Goal: Transaction & Acquisition: Purchase product/service

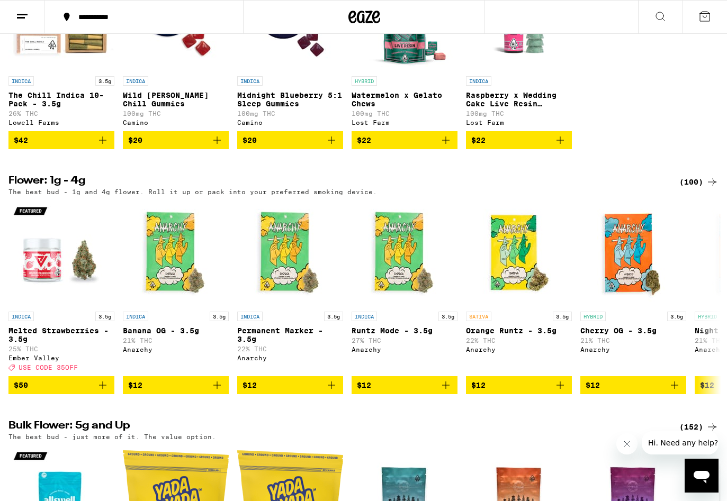
scroll to position [957, 0]
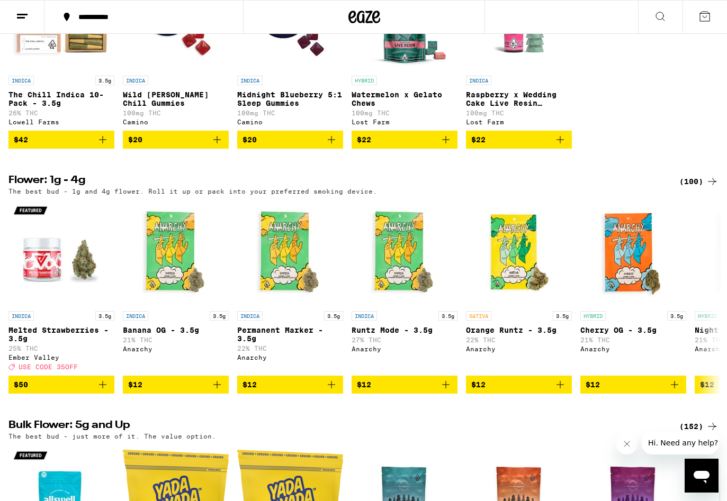
click at [104, 146] on icon "Add to bag" at bounding box center [102, 139] width 13 height 13
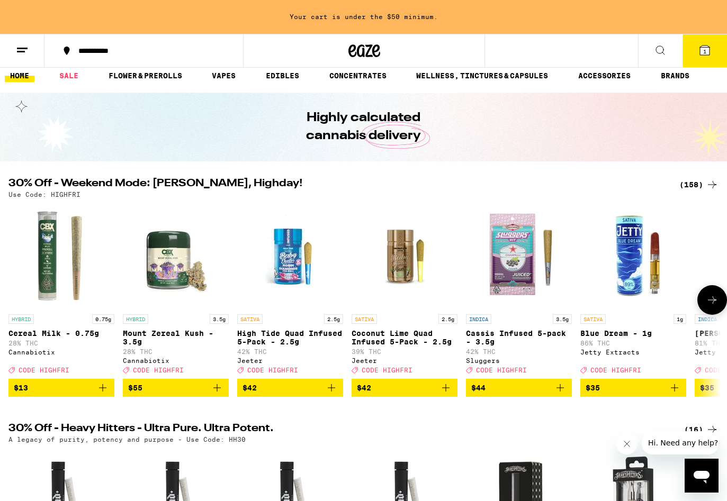
scroll to position [0, 0]
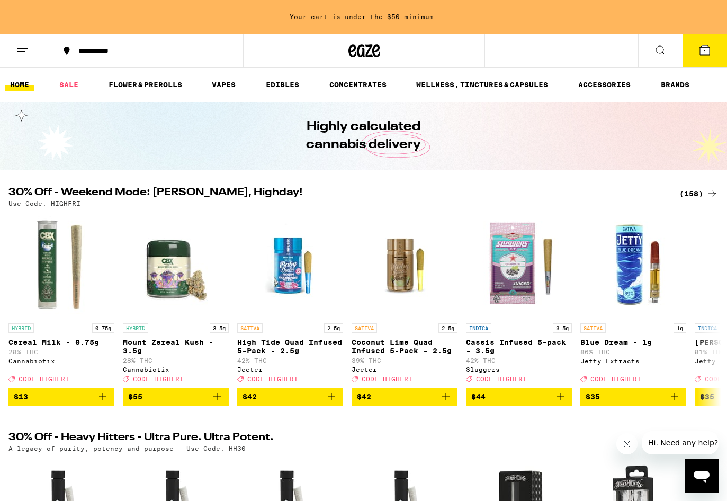
click at [693, 191] on div "(158)" at bounding box center [698, 193] width 39 height 13
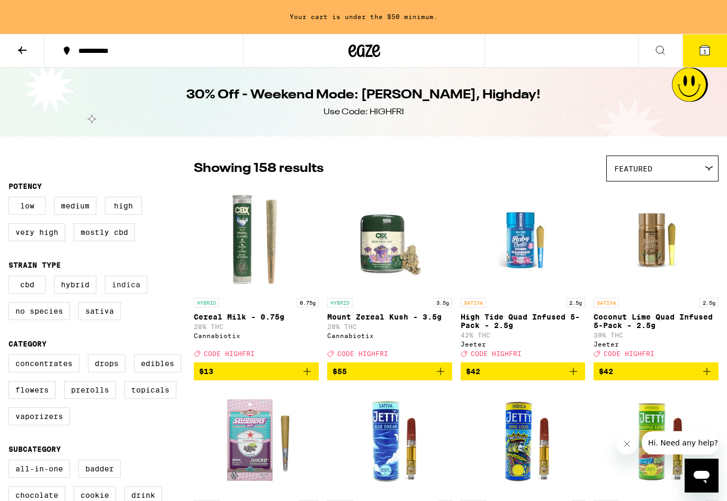
click at [129, 294] on label "Indica" at bounding box center [126, 285] width 42 height 18
click at [11, 278] on input "Indica" at bounding box center [11, 277] width 1 height 1
checkbox input "true"
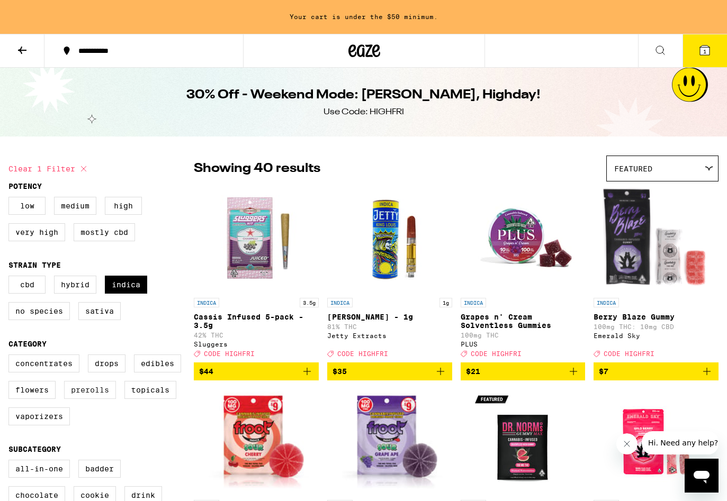
click at [78, 399] on label "Prerolls" at bounding box center [90, 390] width 52 height 18
click at [11, 357] on input "Prerolls" at bounding box center [11, 356] width 1 height 1
checkbox input "true"
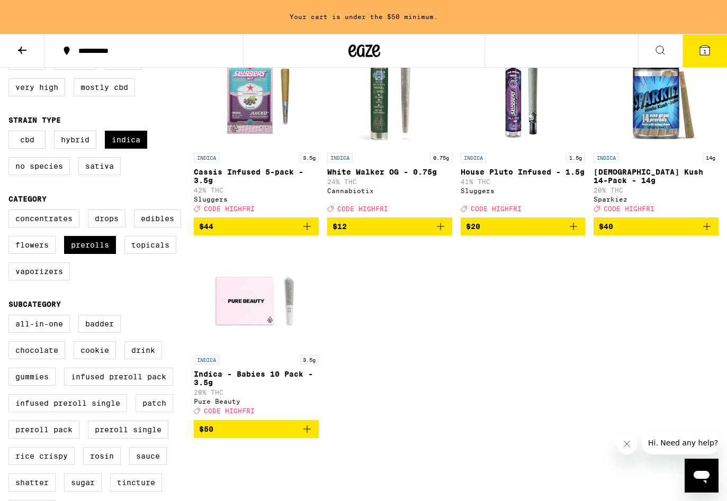
scroll to position [129, 0]
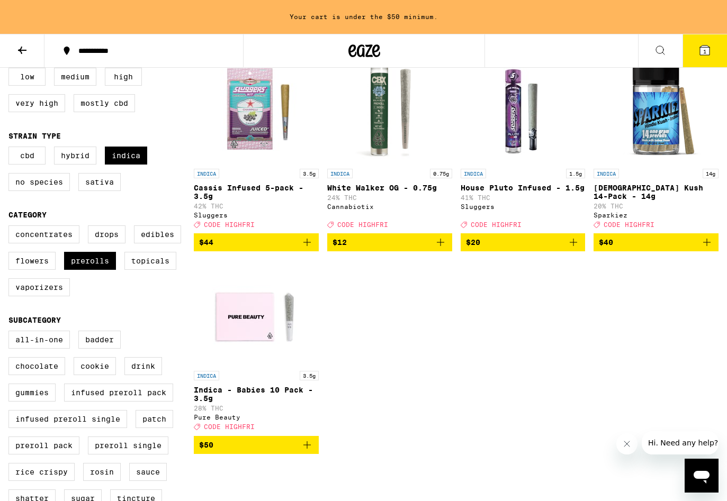
click at [708, 50] on icon at bounding box center [705, 51] width 10 height 10
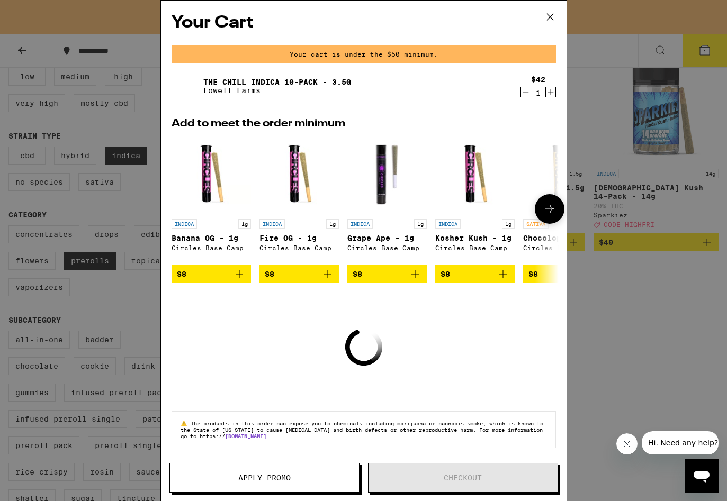
click at [410, 281] on icon "Add to bag" at bounding box center [415, 274] width 13 height 13
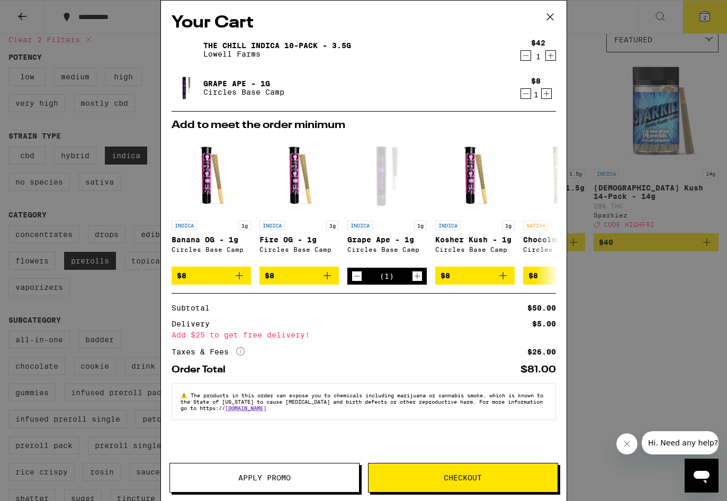
click at [473, 486] on button "Checkout" at bounding box center [463, 478] width 190 height 30
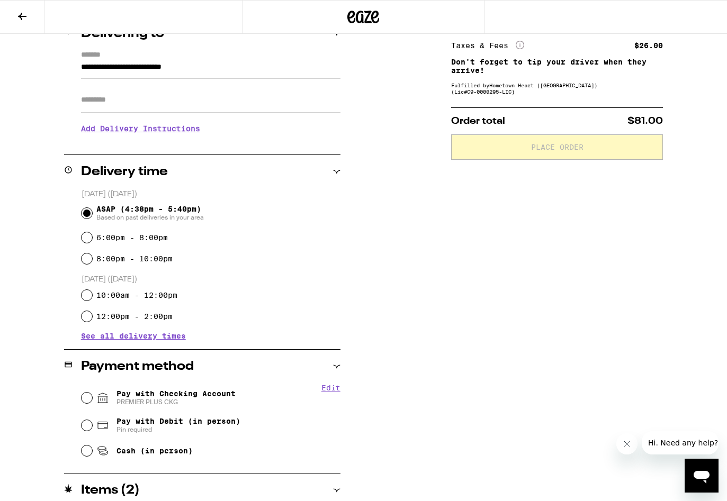
scroll to position [142, 0]
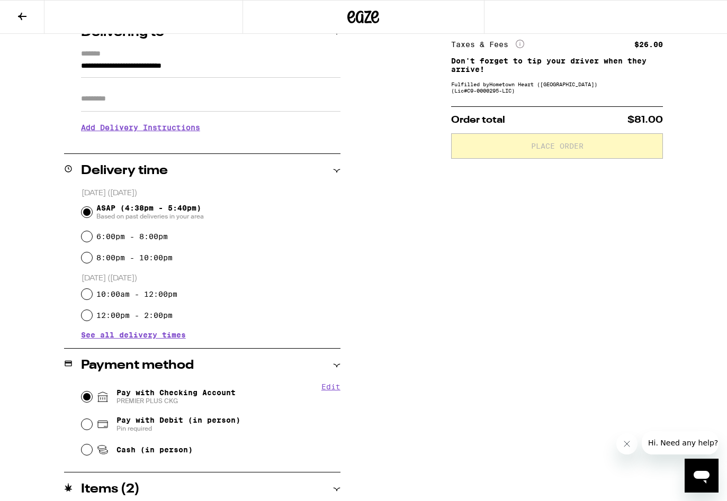
click at [88, 395] on input "Pay with Checking Account PREMIER PLUS CKG" at bounding box center [87, 397] width 11 height 11
radio input "true"
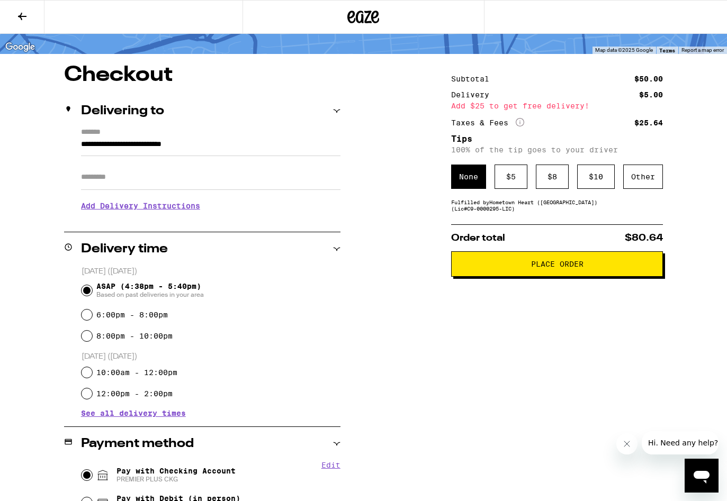
scroll to position [0, 0]
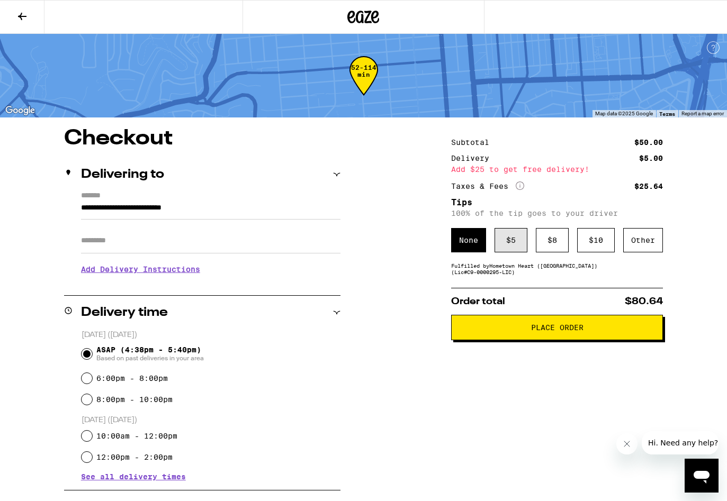
click at [515, 235] on div "$ 5" at bounding box center [510, 240] width 33 height 24
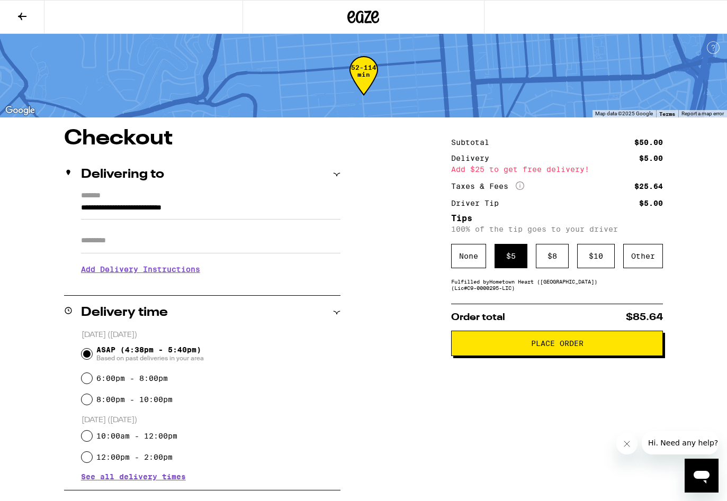
click at [563, 356] on button "Place Order" at bounding box center [557, 343] width 212 height 25
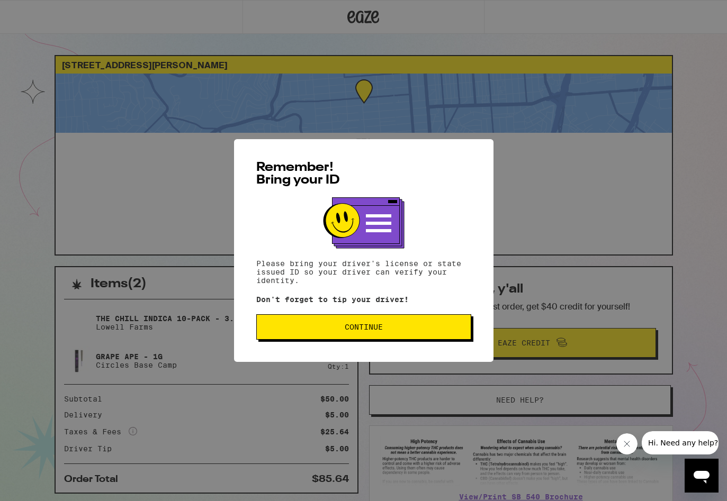
click at [367, 331] on span "Continue" at bounding box center [364, 326] width 38 height 7
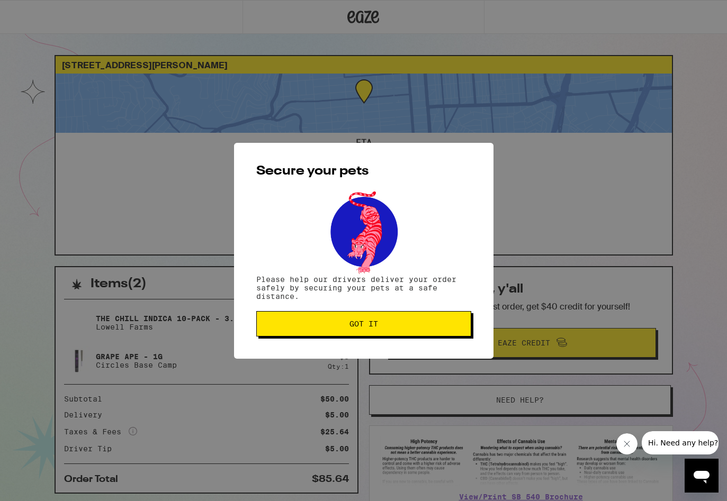
click at [391, 320] on button "Got it" at bounding box center [363, 323] width 215 height 25
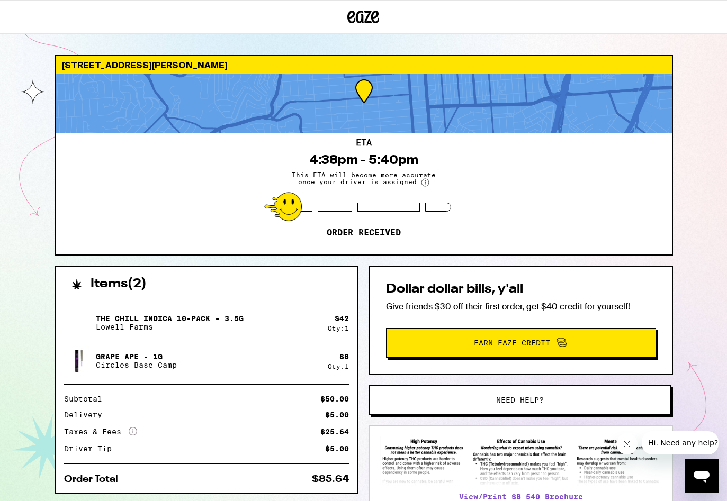
click at [628, 441] on icon "Close message from company" at bounding box center [627, 444] width 8 height 8
